Goal: Task Accomplishment & Management: Manage account settings

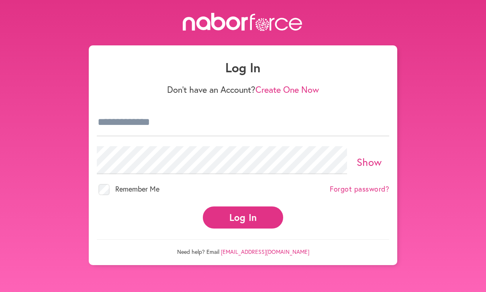
click at [255, 219] on button "Log In" at bounding box center [243, 217] width 80 height 22
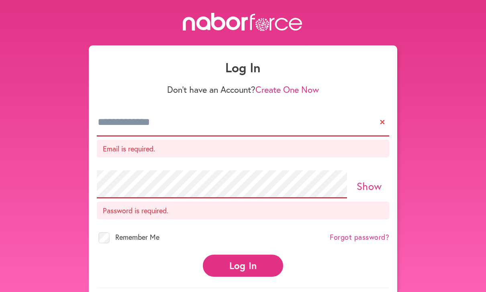
scroll to position [0, 0]
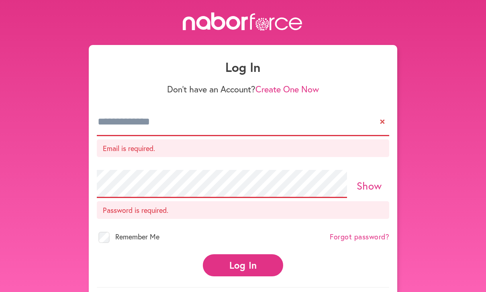
click at [241, 274] on button "Log In" at bounding box center [243, 265] width 80 height 22
click at [247, 265] on button "Log In" at bounding box center [243, 265] width 80 height 22
click at [221, 123] on input "email" at bounding box center [243, 122] width 292 height 28
type input "**********"
click at [243, 254] on button "Log In" at bounding box center [243, 265] width 80 height 22
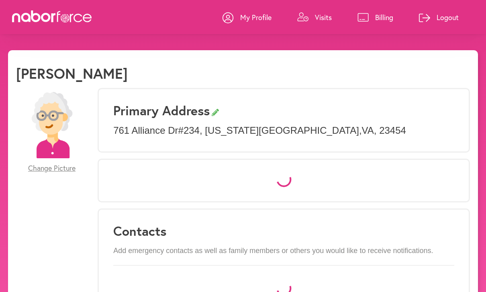
select select "*"
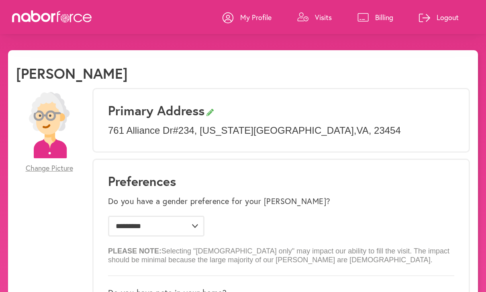
click at [316, 23] on link "Visits" at bounding box center [314, 17] width 35 height 24
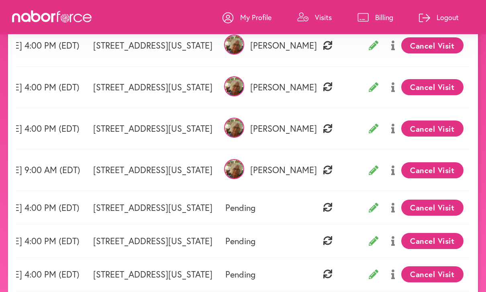
scroll to position [0, 66]
click at [433, 171] on button "Cancel Visit" at bounding box center [432, 170] width 62 height 16
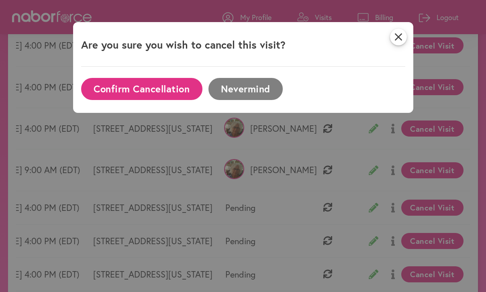
click at [152, 92] on button "Confirm Cancellation" at bounding box center [141, 89] width 121 height 22
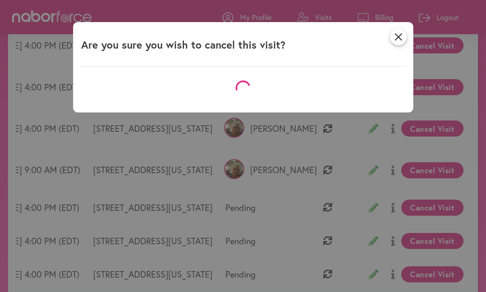
scroll to position [58, 0]
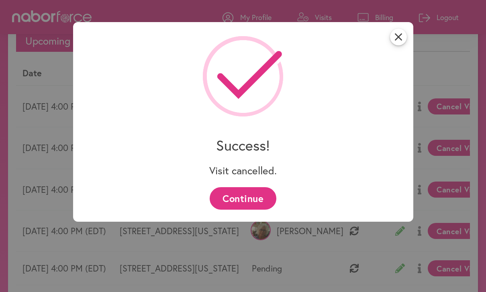
click at [251, 205] on button "Continue" at bounding box center [243, 198] width 66 height 22
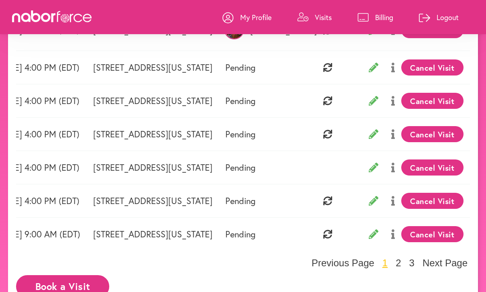
scroll to position [0, 66]
click at [439, 233] on button "Cancel Visit" at bounding box center [432, 234] width 62 height 16
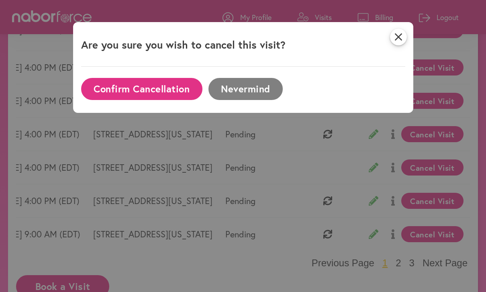
click at [158, 90] on button "Confirm Cancellation" at bounding box center [141, 89] width 121 height 22
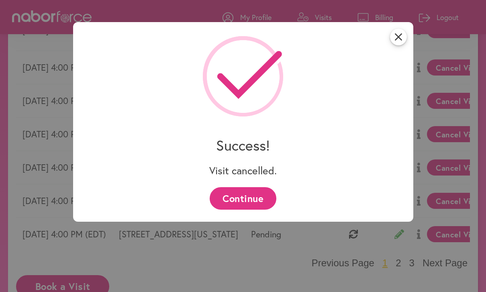
scroll to position [58, 0]
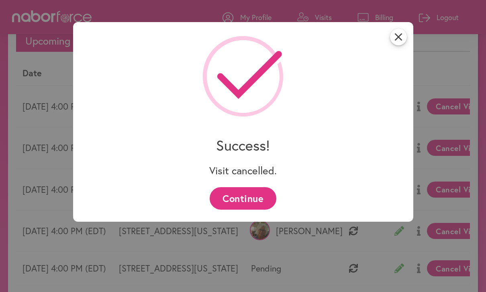
click at [260, 197] on button "Continue" at bounding box center [243, 198] width 66 height 22
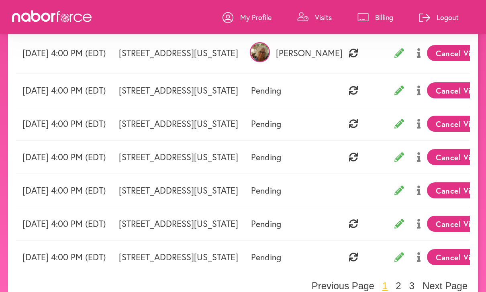
scroll to position [259, 0]
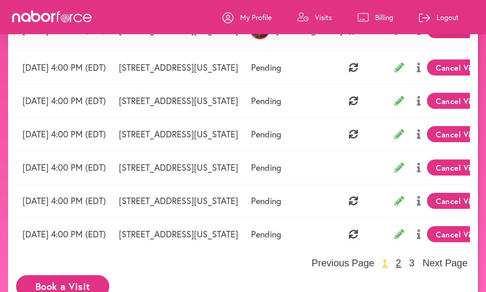
click at [400, 260] on button "2" at bounding box center [398, 263] width 10 height 12
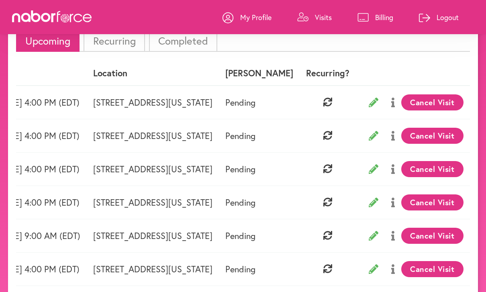
scroll to position [0, 65]
click at [433, 241] on button "Cancel Visit" at bounding box center [432, 236] width 62 height 16
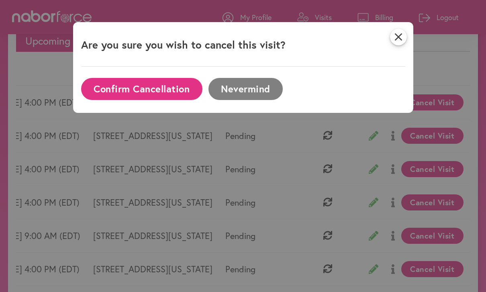
click at [168, 94] on button "Confirm Cancellation" at bounding box center [141, 89] width 121 height 22
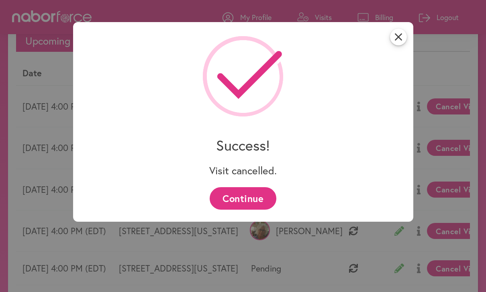
click at [253, 204] on button "Continue" at bounding box center [243, 198] width 66 height 22
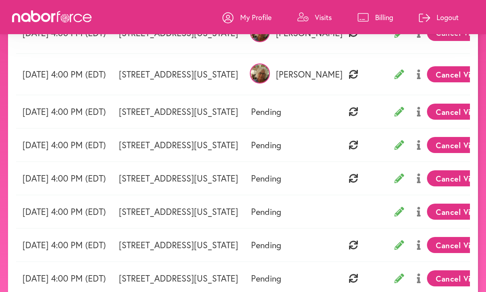
scroll to position [259, 0]
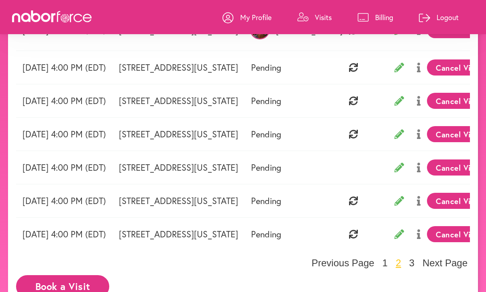
click at [417, 263] on button "3" at bounding box center [412, 263] width 10 height 12
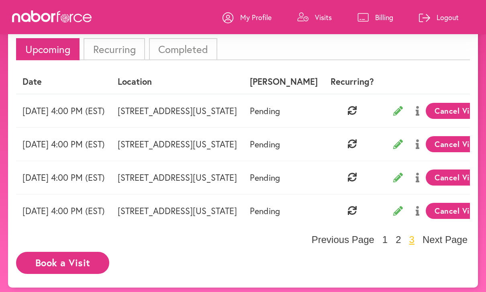
scroll to position [58, 0]
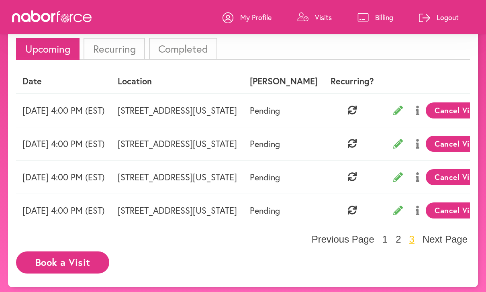
click at [445, 12] on link "Logout" at bounding box center [439, 17] width 40 height 24
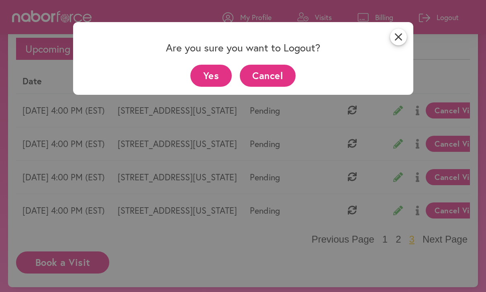
click at [219, 69] on button "Yes" at bounding box center [210, 76] width 41 height 22
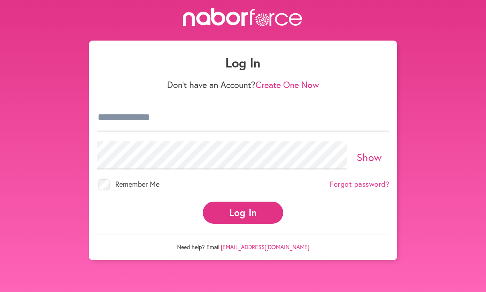
scroll to position [21, 0]
